Goal: Task Accomplishment & Management: Manage account settings

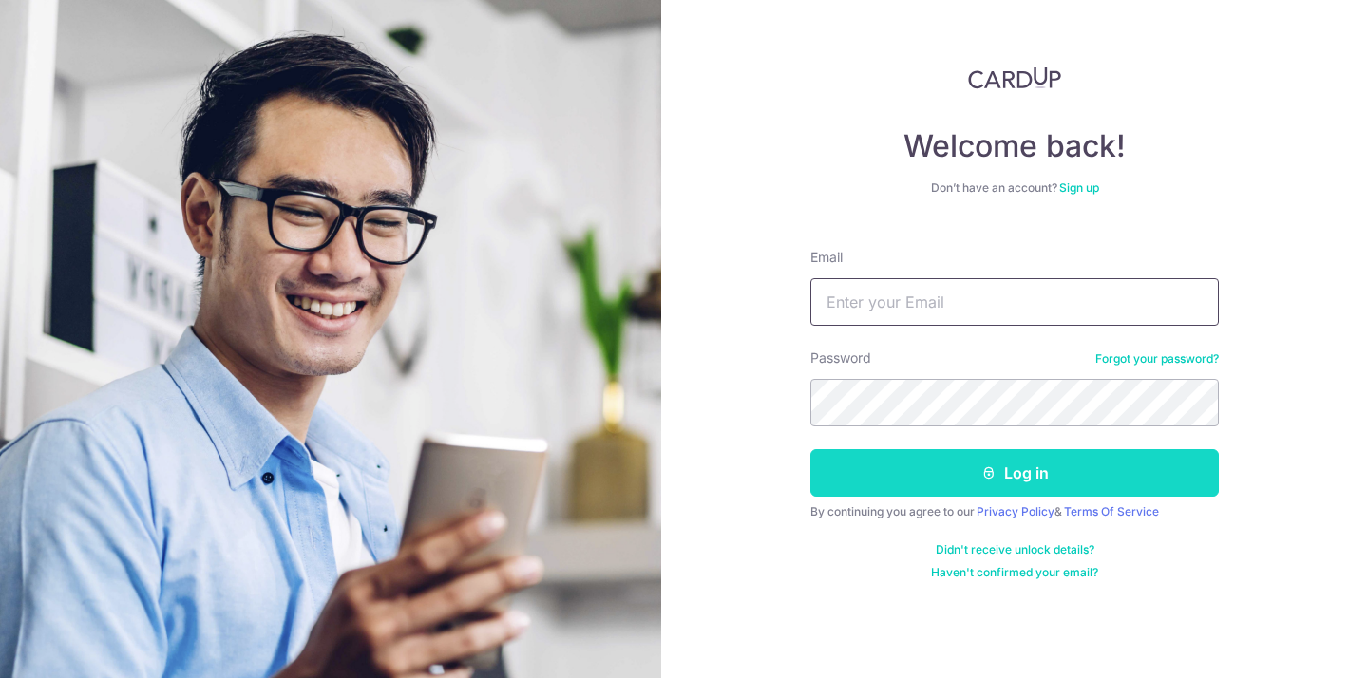
type input "[EMAIL_ADDRESS][DOMAIN_NAME]"
click at [1040, 474] on button "Log in" at bounding box center [1014, 472] width 408 height 47
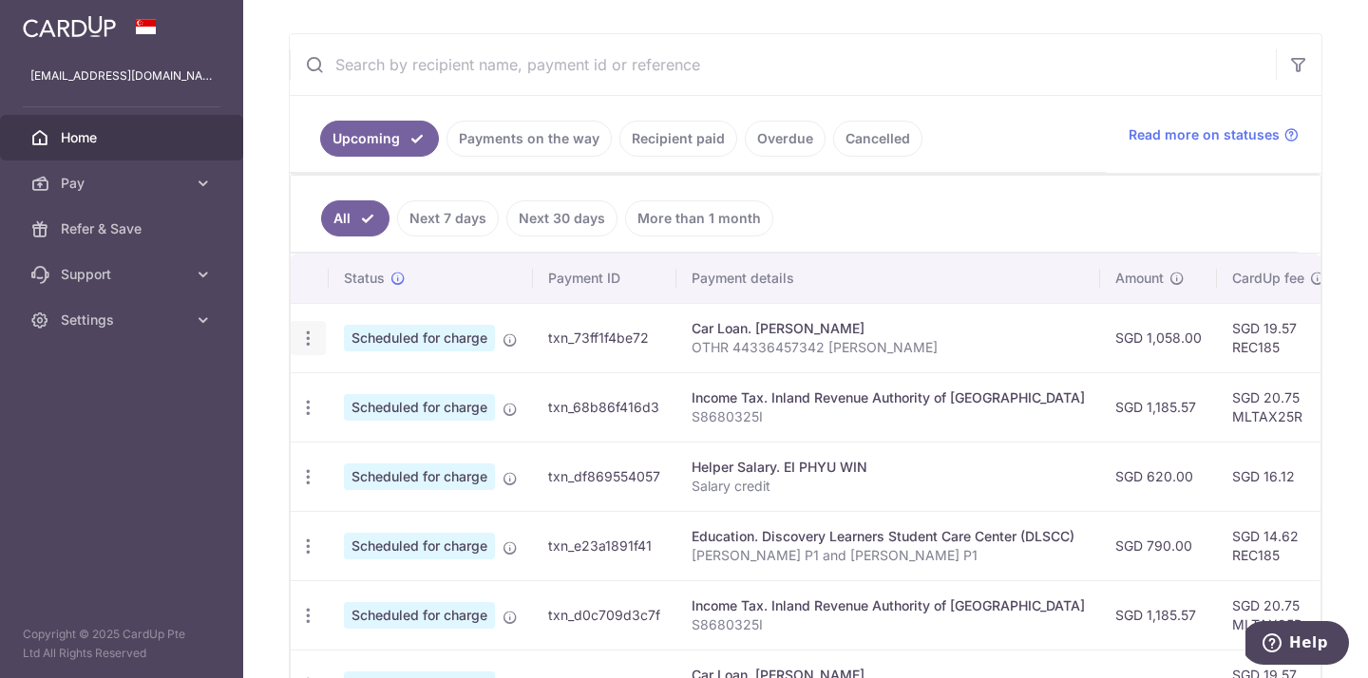
click at [309, 339] on icon "button" at bounding box center [308, 339] width 20 height 20
click at [360, 438] on span "Cancel payment" at bounding box center [409, 437] width 127 height 23
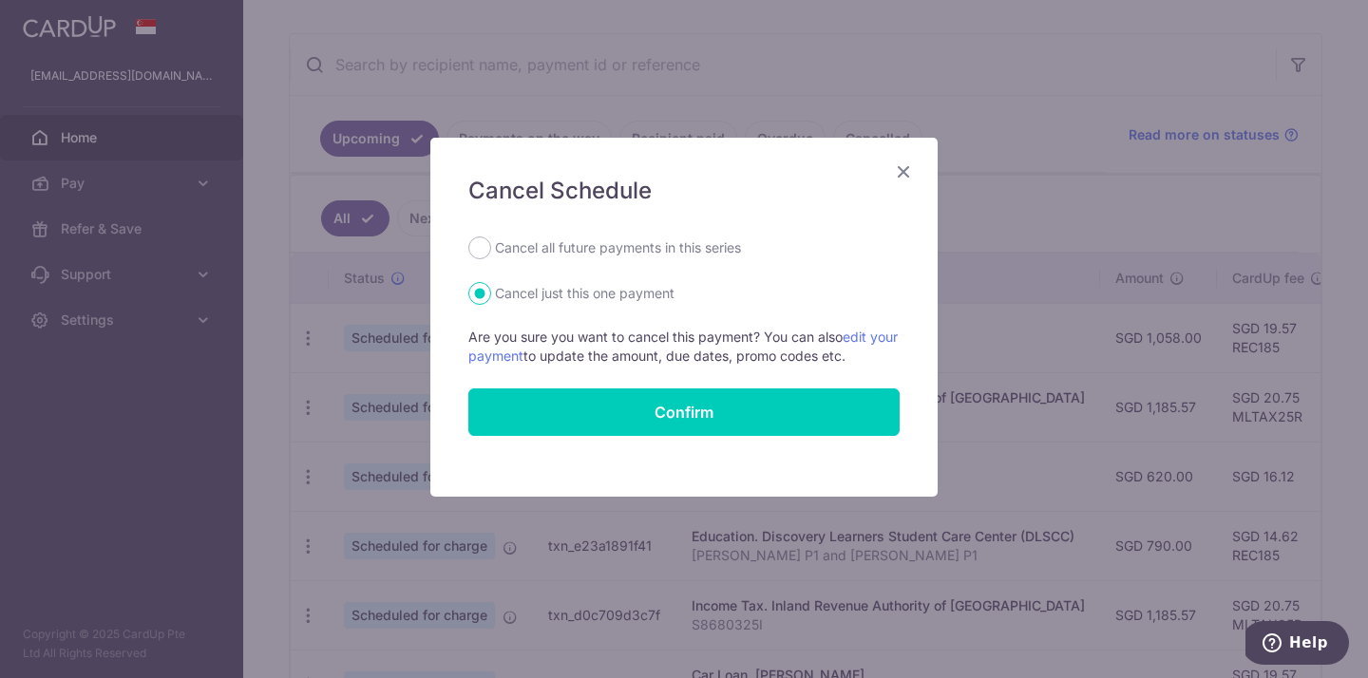
click at [509, 245] on label "Cancel all future payments in this series" at bounding box center [618, 248] width 246 height 23
click at [491, 245] on input "Cancel all future payments in this series" at bounding box center [479, 248] width 23 height 23
radio input "true"
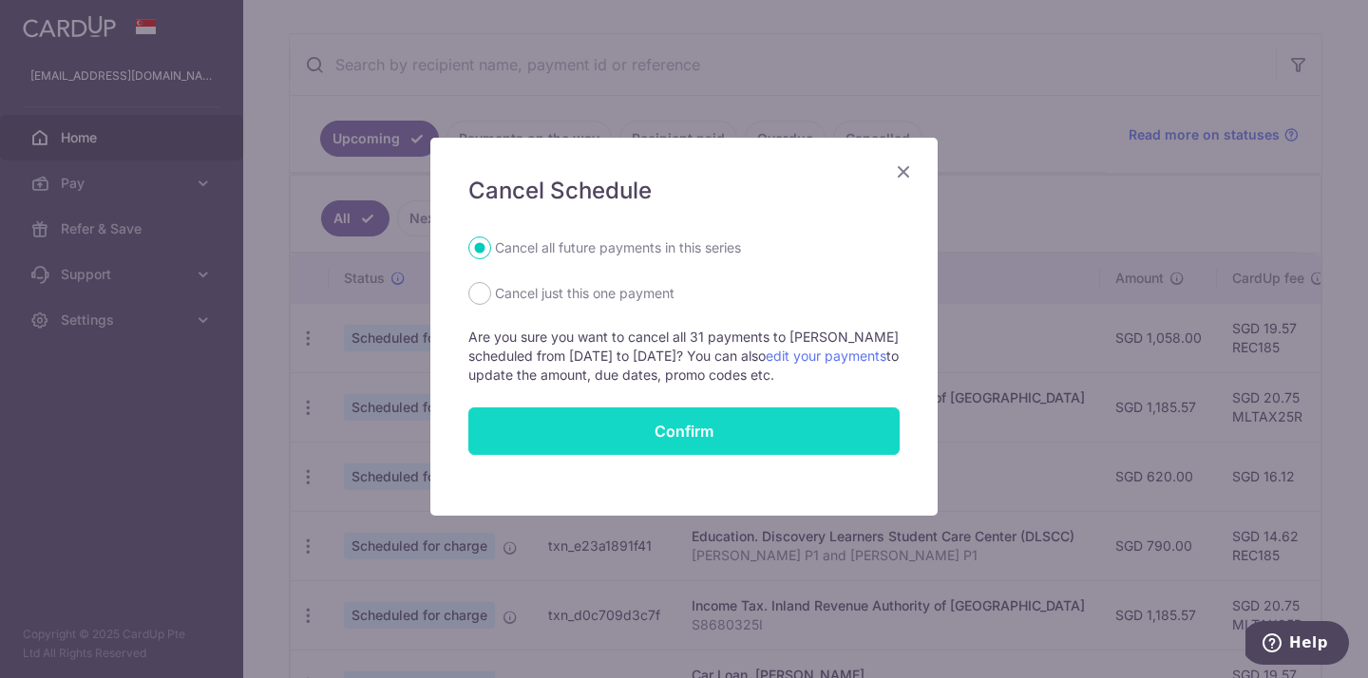
click at [672, 431] on button "Confirm" at bounding box center [683, 431] width 431 height 47
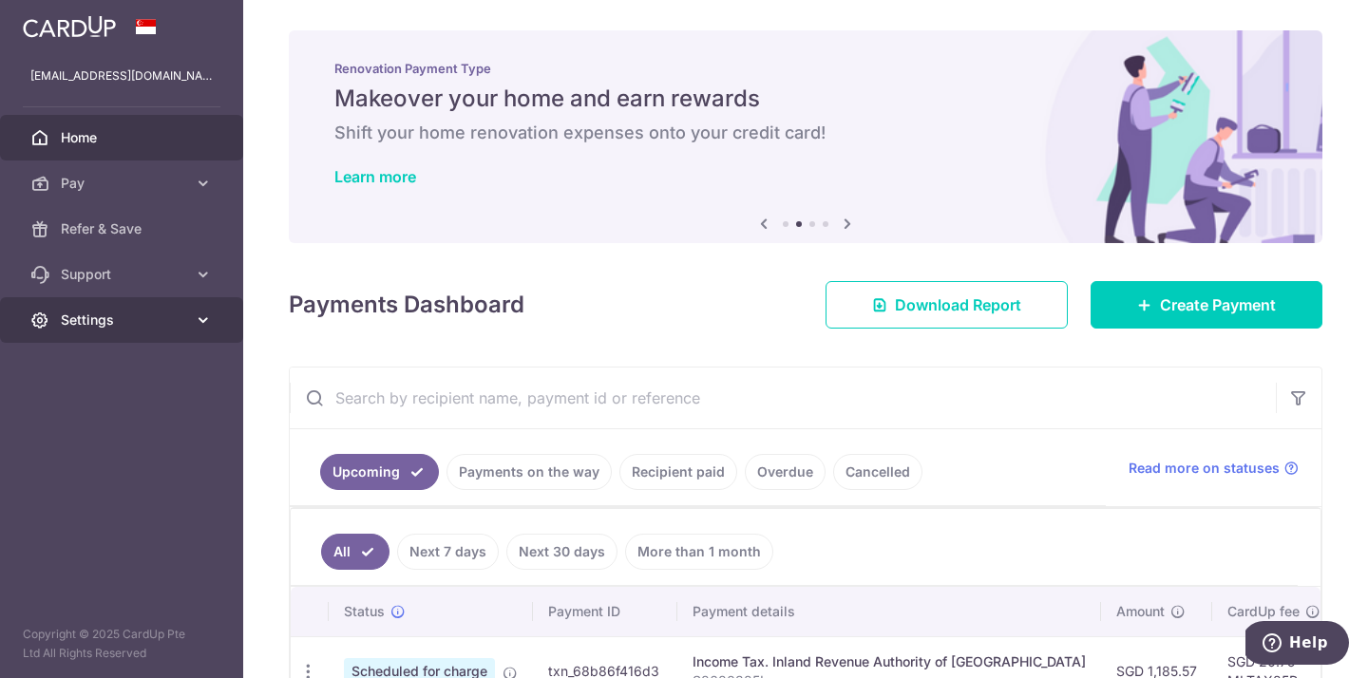
click at [104, 318] on span "Settings" at bounding box center [123, 320] width 125 height 19
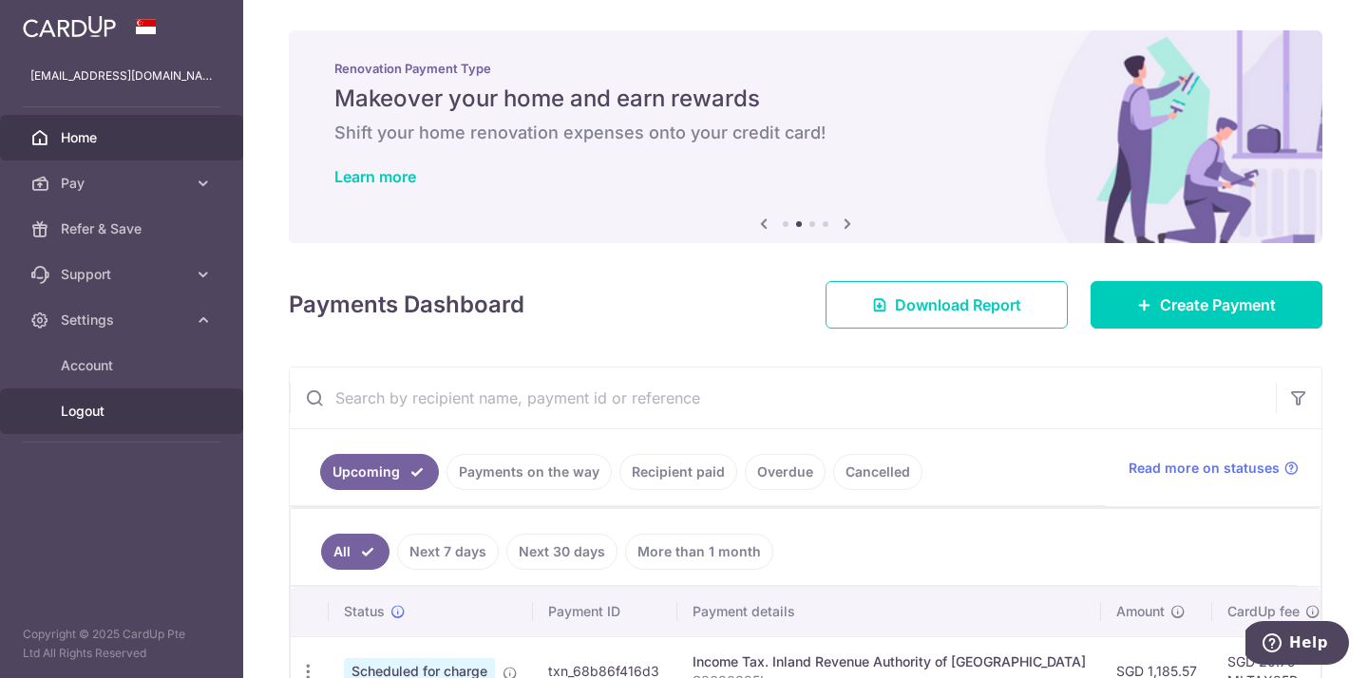
click at [89, 416] on span "Logout" at bounding box center [123, 411] width 125 height 19
